Goal: Information Seeking & Learning: Learn about a topic

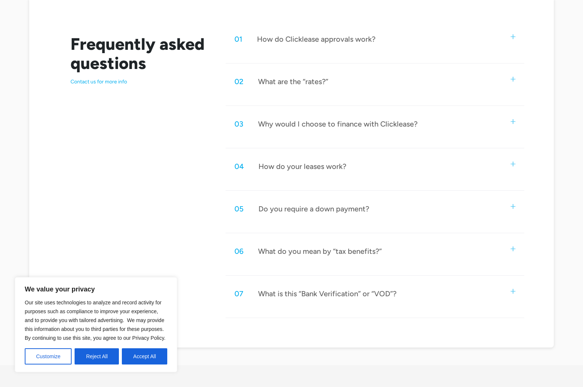
scroll to position [379, 0]
click at [518, 124] on div "03 Why would I choose to finance with Clicklease?" at bounding box center [374, 123] width 299 height 24
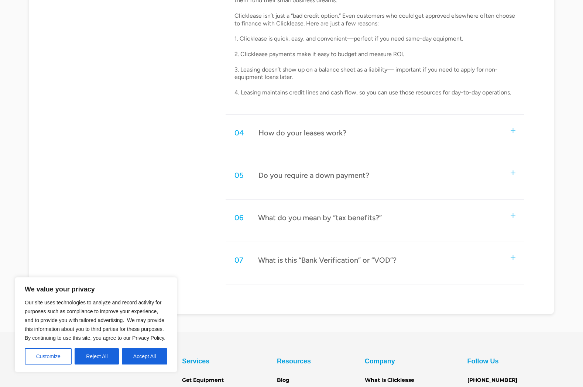
scroll to position [536, 0]
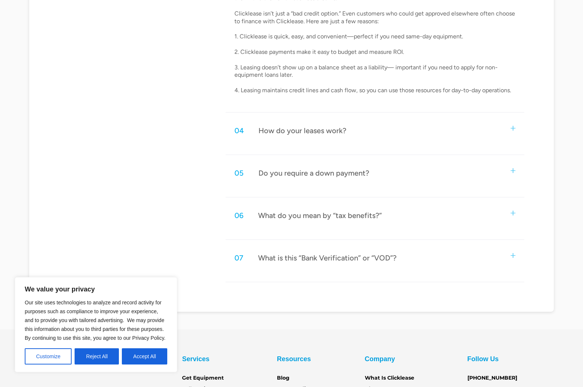
click at [518, 166] on div "05 Do you require a down payment?" at bounding box center [374, 173] width 299 height 24
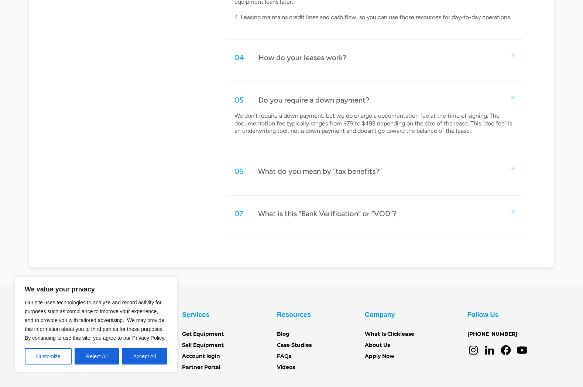
scroll to position [610, 0]
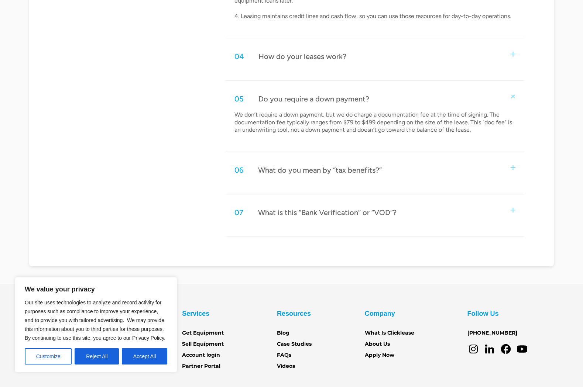
click at [511, 209] on div "07 What is this “Bank Verification” or “VOD”?" at bounding box center [374, 212] width 299 height 24
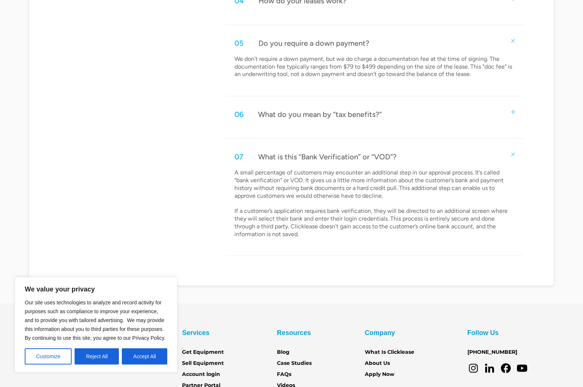
scroll to position [658, 0]
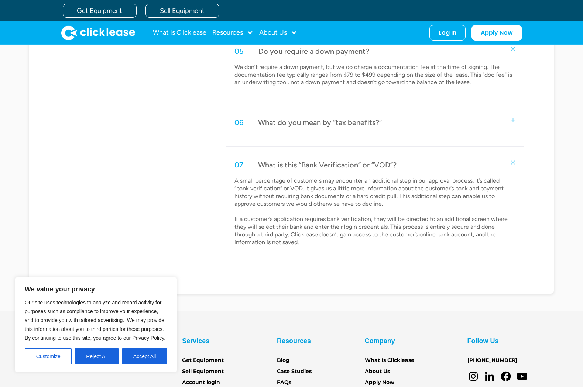
click at [516, 115] on div "06 What do you mean by “tax benefits?”" at bounding box center [374, 122] width 299 height 24
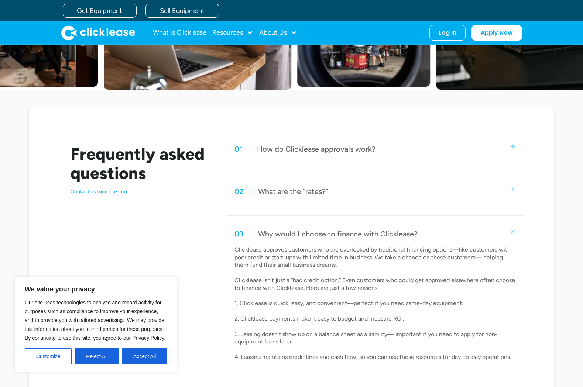
scroll to position [262, 0]
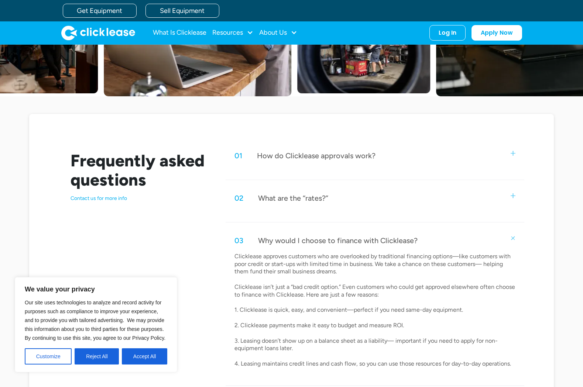
click at [517, 155] on div "01 How do Clicklease approvals work?" at bounding box center [374, 156] width 299 height 24
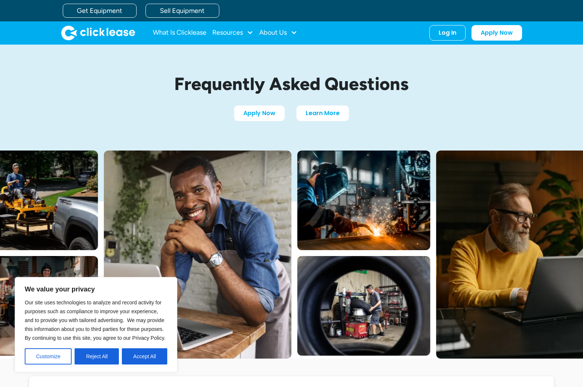
scroll to position [0, 0]
click at [226, 37] on div "Resources" at bounding box center [232, 32] width 41 height 15
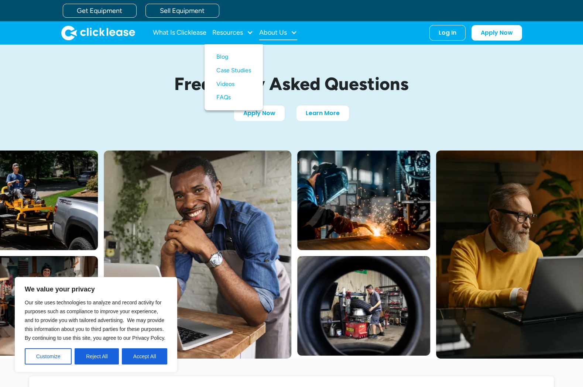
click at [288, 31] on div "About Us" at bounding box center [278, 32] width 38 height 15
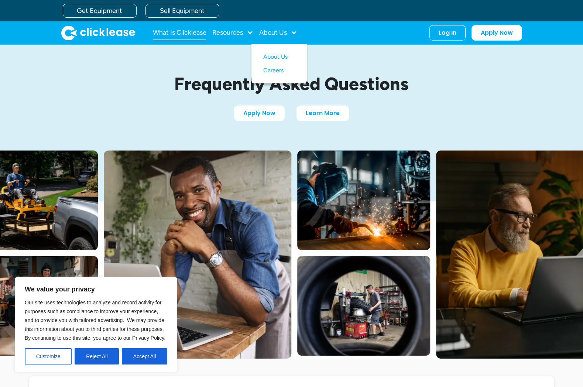
click at [189, 34] on link "What Is Clicklease" at bounding box center [180, 32] width 54 height 15
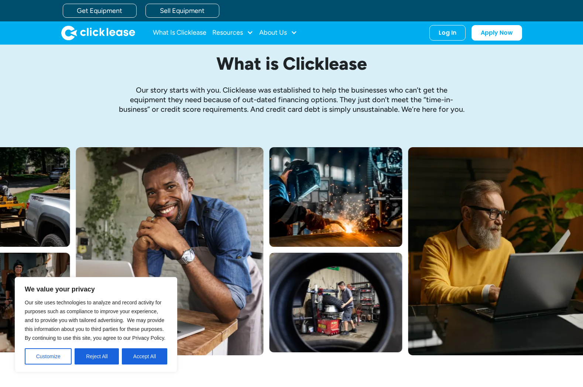
scroll to position [19, 0]
